Goal: Transaction & Acquisition: Purchase product/service

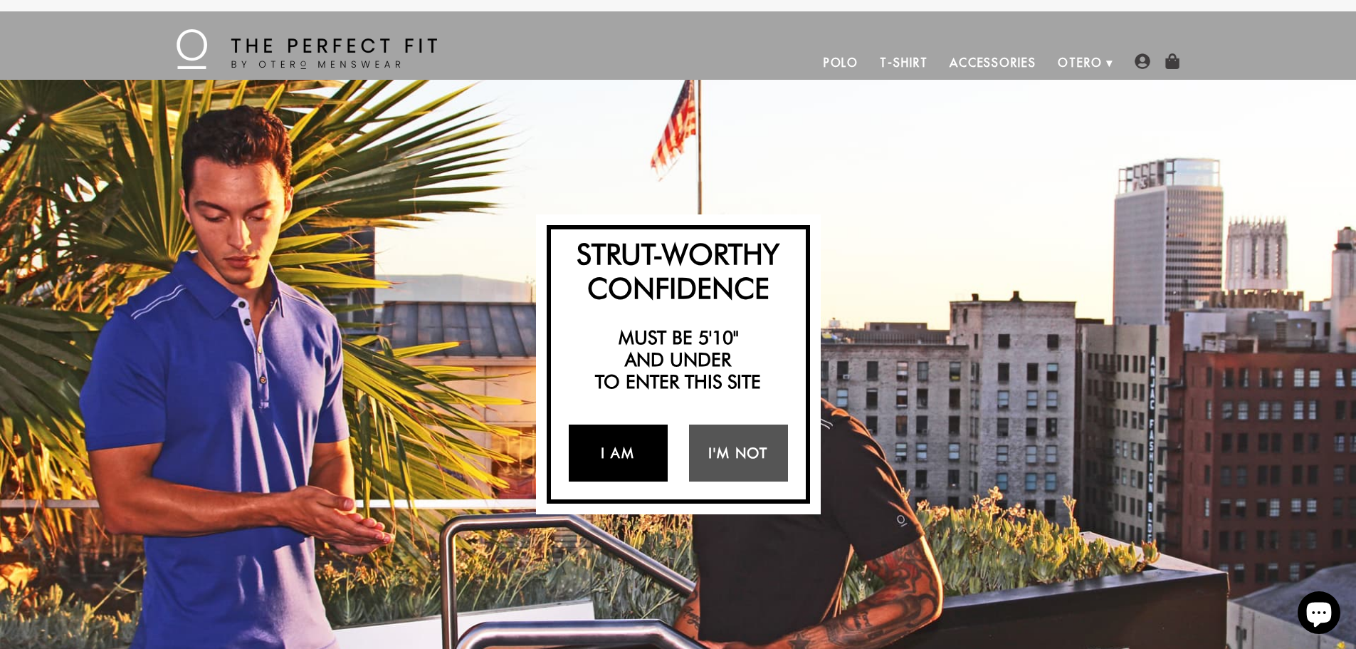
click at [630, 449] on link "I Am" at bounding box center [618, 452] width 99 height 57
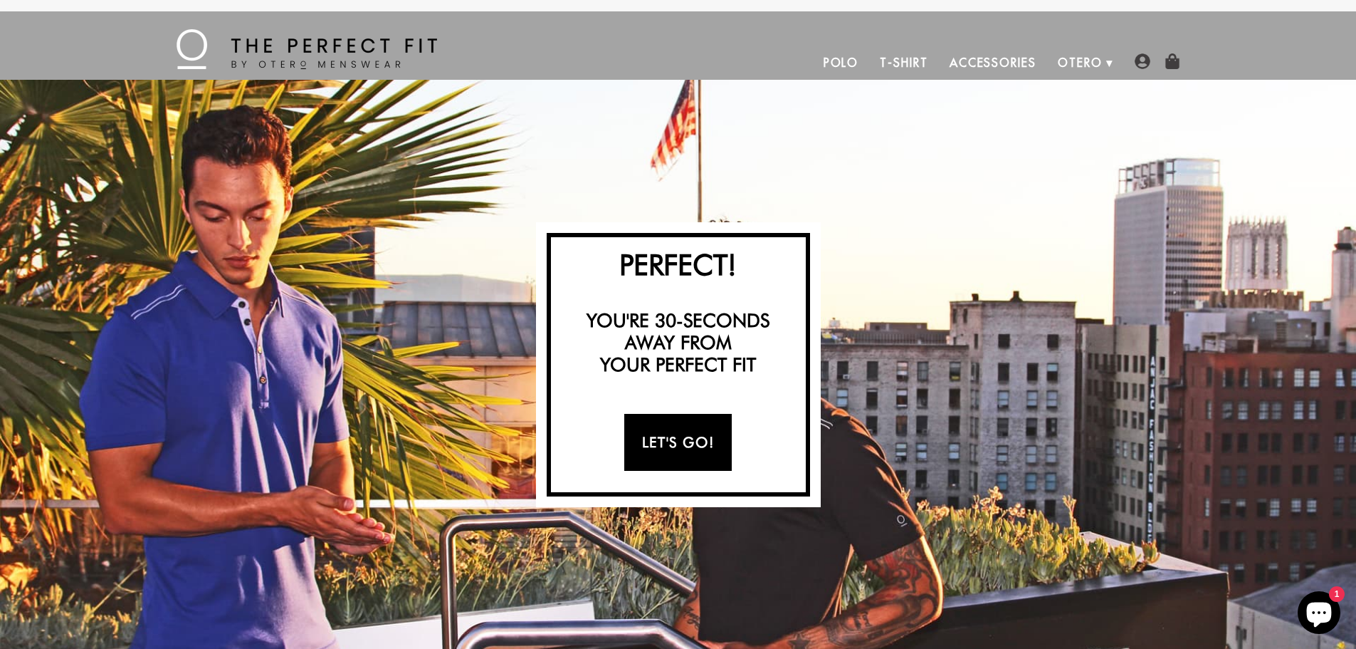
click at [670, 450] on link "Let's Go!" at bounding box center [677, 442] width 107 height 57
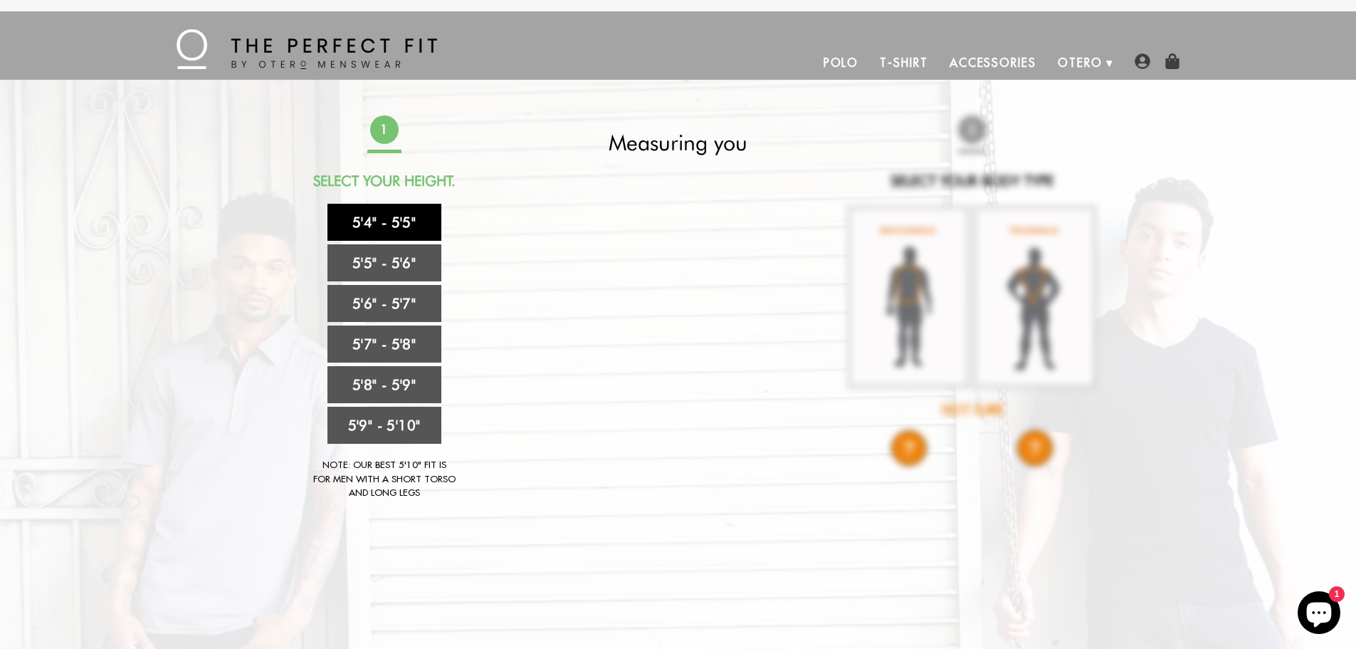
click at [406, 224] on link "5'4" - 5'5"" at bounding box center [384, 222] width 114 height 37
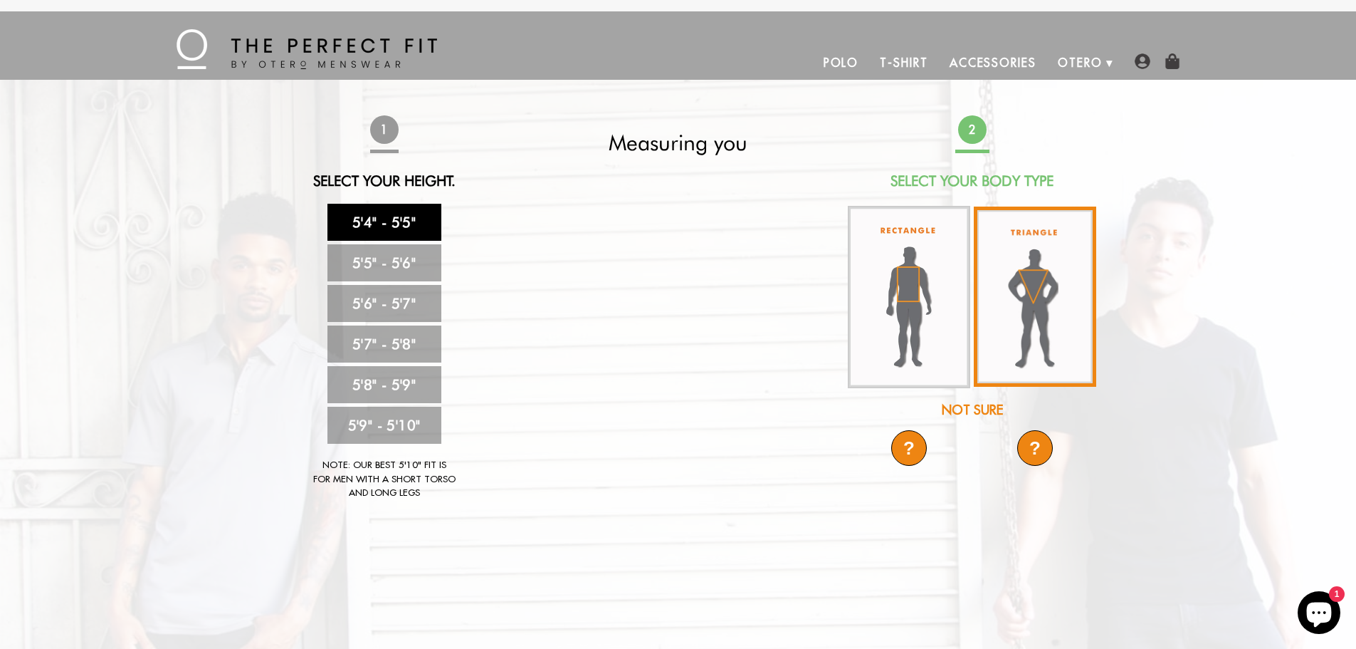
click at [1060, 296] on img at bounding box center [1035, 296] width 122 height 180
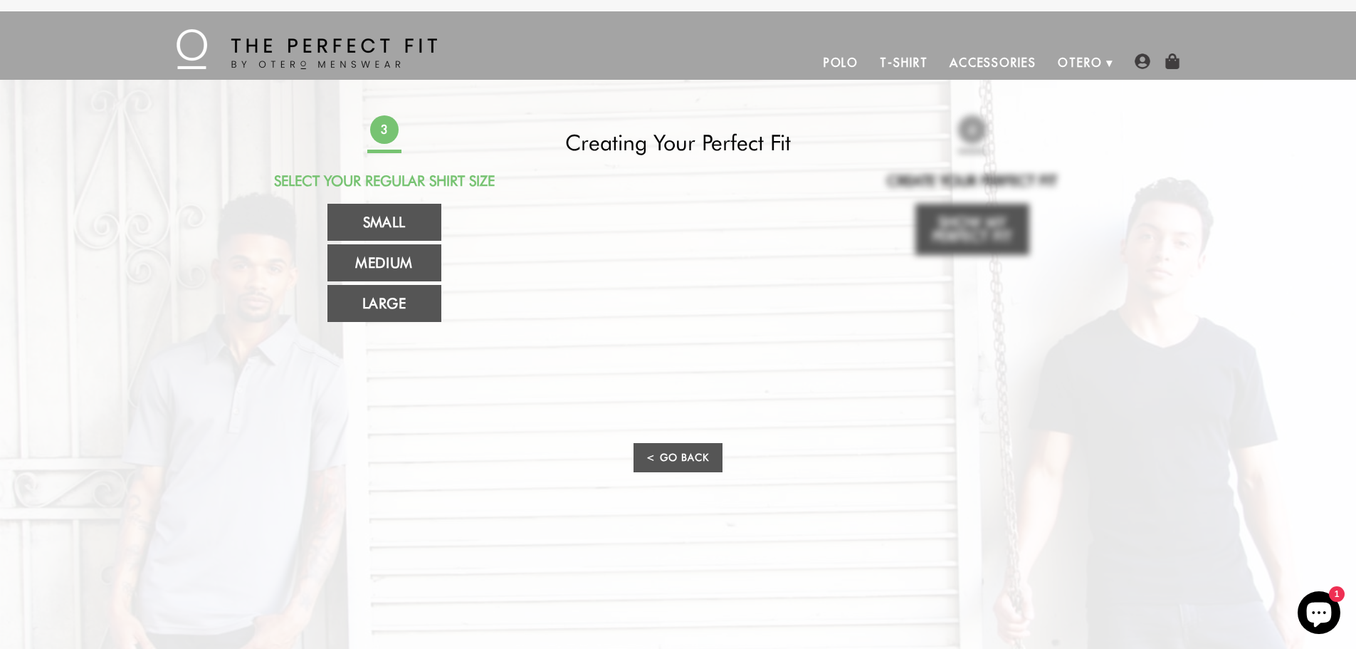
click at [891, 59] on link "T-Shirt" at bounding box center [903, 63] width 69 height 34
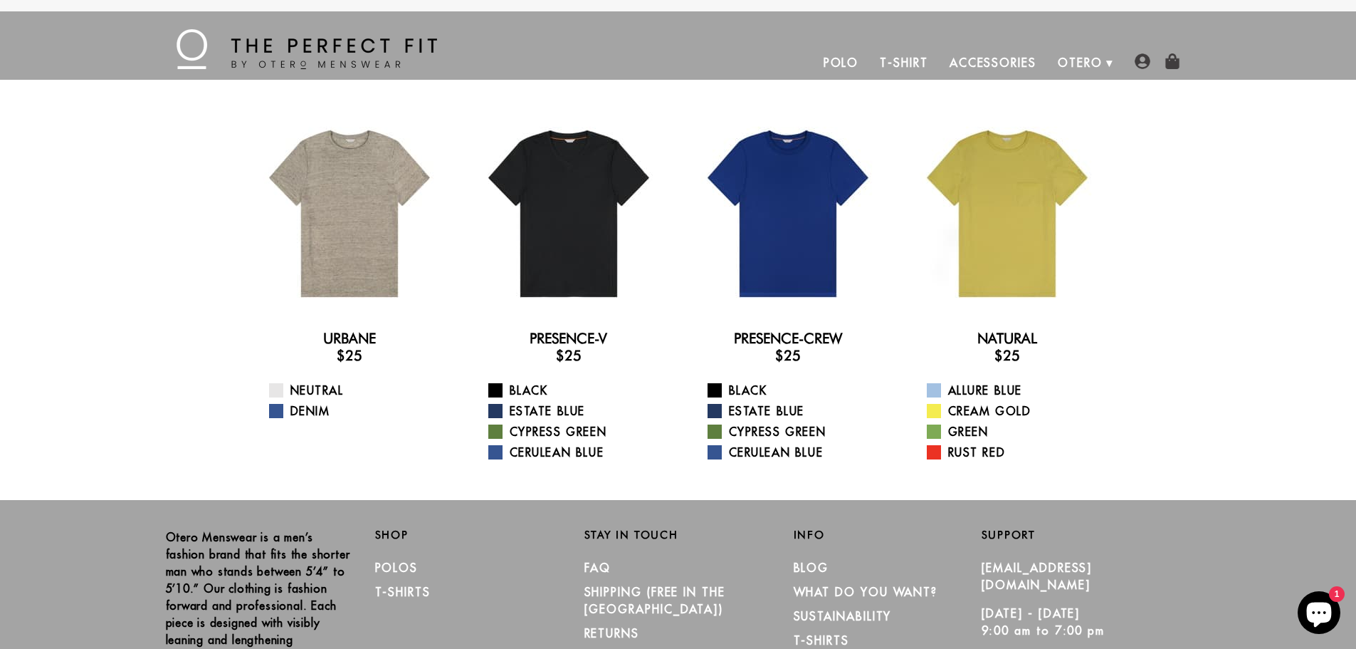
click at [848, 57] on link "Polo" at bounding box center [841, 63] width 57 height 34
